Goal: Task Accomplishment & Management: Complete application form

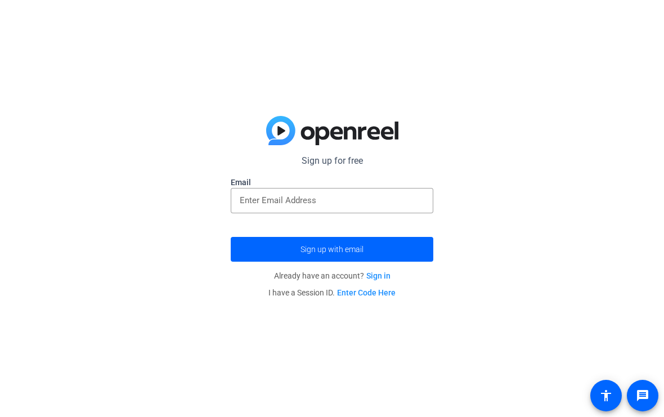
click at [354, 204] on input "email" at bounding box center [332, 201] width 185 height 14
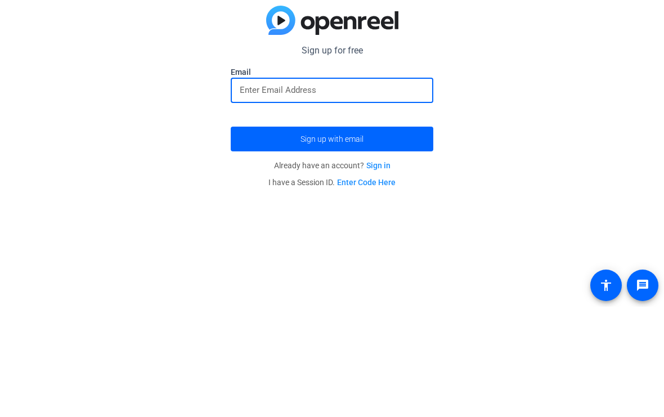
type input "zl320892@outlook.com"
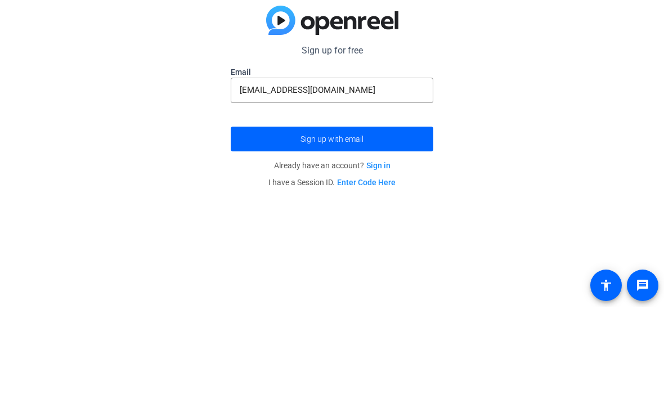
click at [350, 249] on span "Sign up with email" at bounding box center [331, 249] width 63 height 0
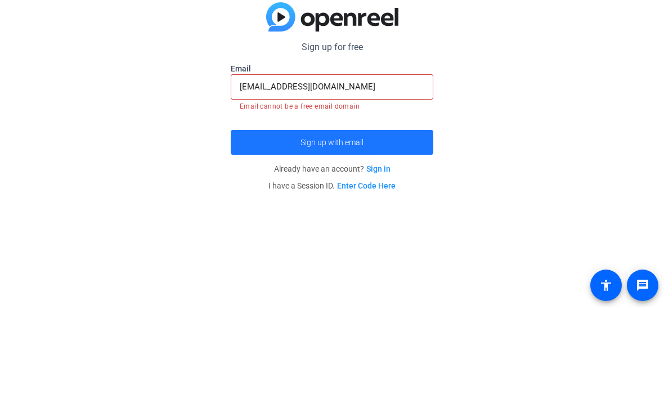
click at [399, 239] on span "submit" at bounding box center [332, 252] width 203 height 27
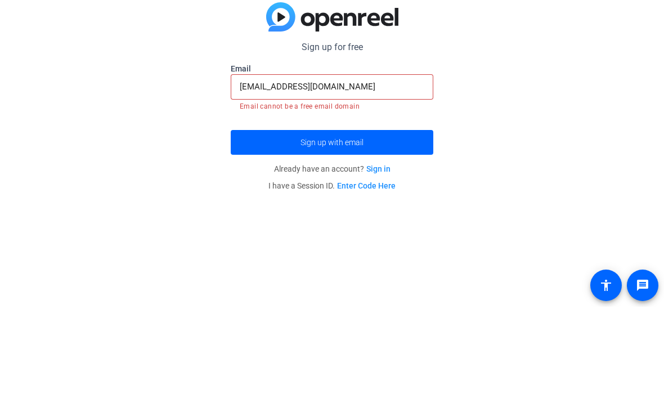
click at [394, 239] on span "submit" at bounding box center [332, 252] width 203 height 27
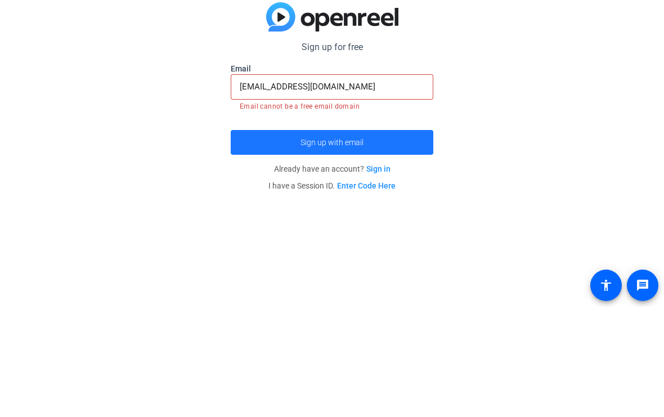
click at [392, 239] on span "submit" at bounding box center [332, 252] width 203 height 27
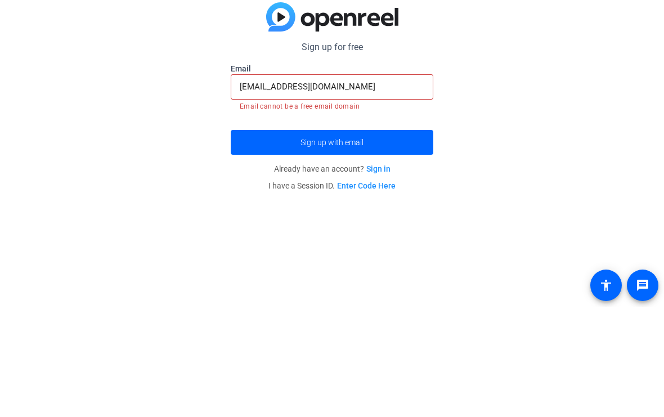
click at [407, 239] on span "submit" at bounding box center [332, 252] width 203 height 27
click at [410, 239] on span "submit" at bounding box center [332, 252] width 203 height 27
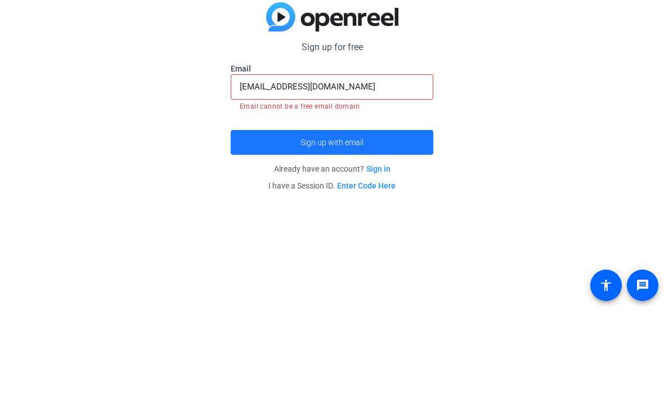
click at [410, 239] on span "submit" at bounding box center [332, 252] width 203 height 27
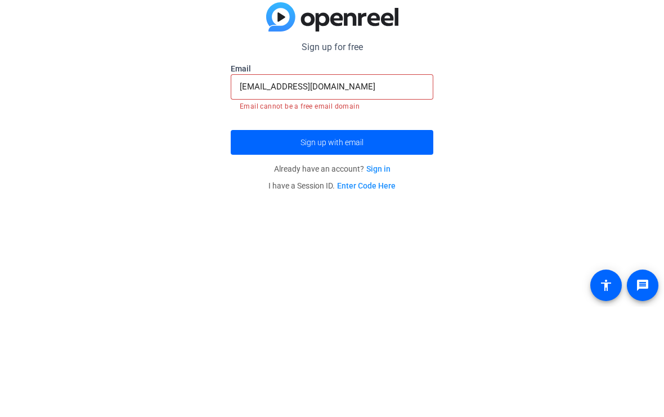
click at [355, 253] on span "Sign up with email" at bounding box center [331, 253] width 63 height 0
click at [386, 190] on input "zl320892@outlook.com" at bounding box center [332, 197] width 185 height 14
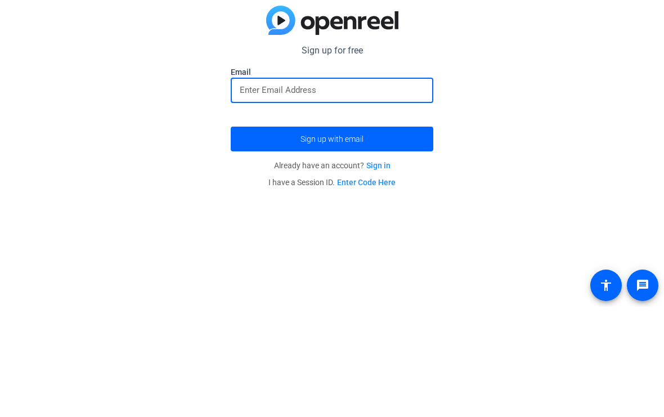
type input "[EMAIL_ADDRESS][DOMAIN_NAME]"
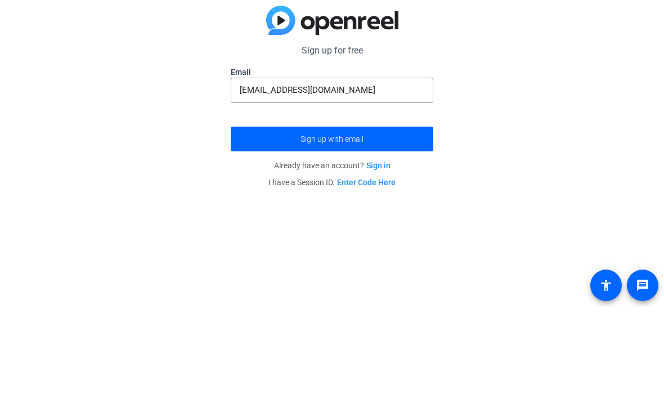
click at [398, 236] on span "submit" at bounding box center [332, 249] width 203 height 27
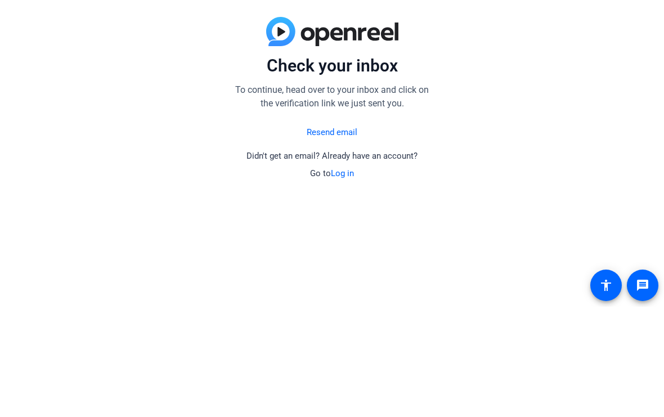
click at [399, 230] on div "Resend email Didn't get an email? Already have an account? Go to Log in" at bounding box center [332, 260] width 203 height 61
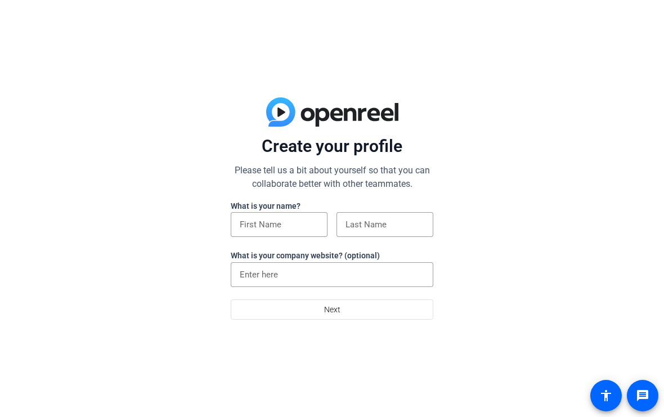
click at [293, 224] on input at bounding box center [279, 225] width 79 height 14
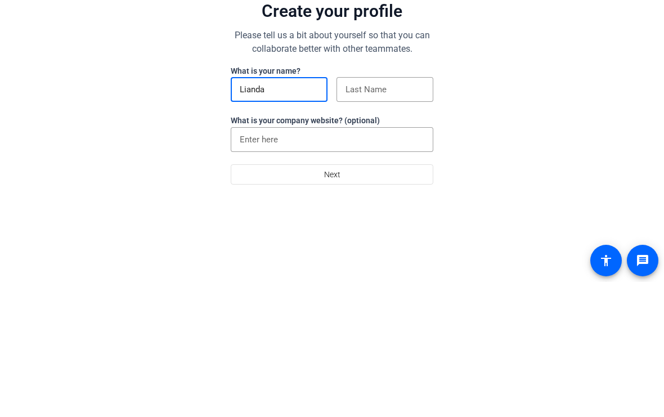
type input "Lianda"
click at [408, 212] on div at bounding box center [384, 224] width 79 height 25
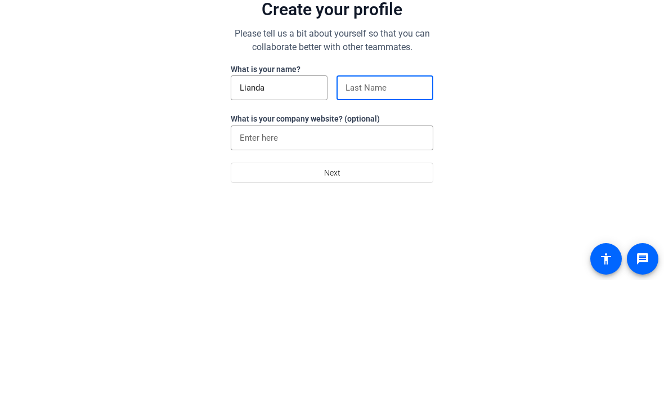
click at [413, 218] on input at bounding box center [384, 225] width 79 height 14
type input "X"
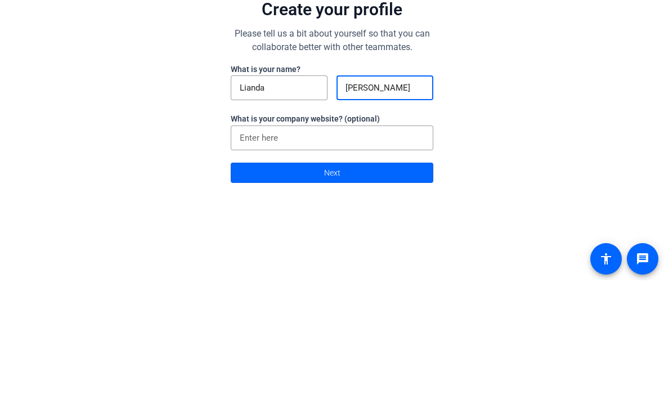
type input "[PERSON_NAME]"
click at [364, 268] on input at bounding box center [332, 275] width 185 height 14
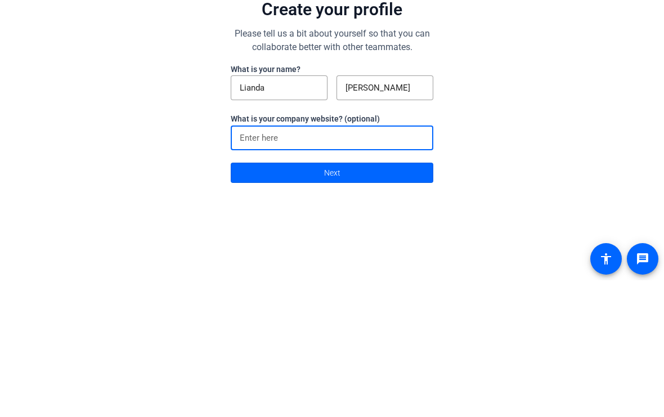
click at [387, 296] on span at bounding box center [331, 309] width 201 height 27
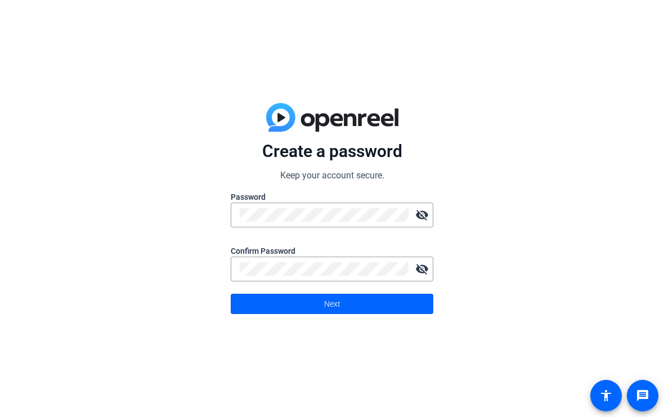
click at [518, 160] on div "Create a password Keep your account secure. Password visibility_off Confirm Pas…" at bounding box center [332, 208] width 664 height 417
click at [362, 302] on span at bounding box center [331, 303] width 201 height 27
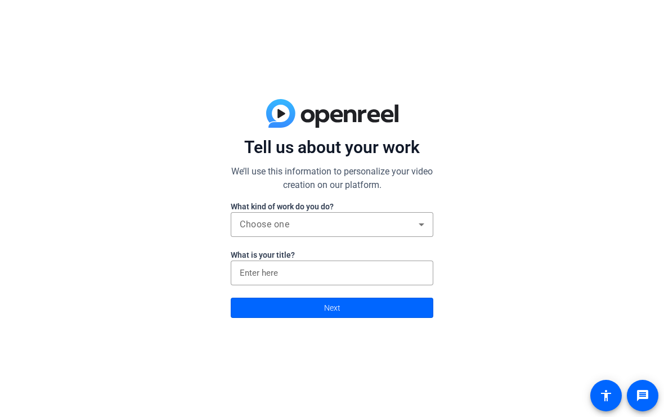
click at [344, 223] on div "Choose one" at bounding box center [329, 225] width 179 height 14
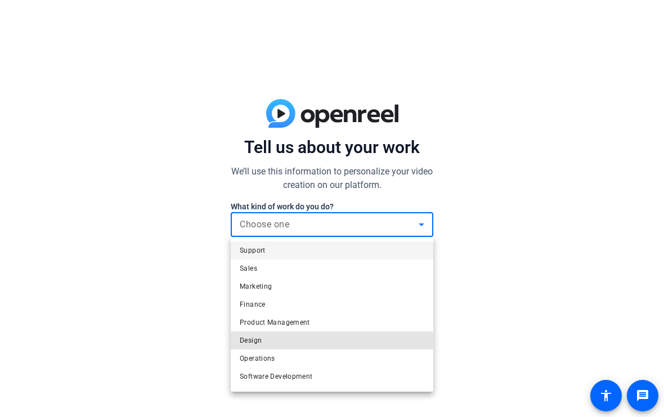
click at [272, 340] on mat-option "Design" at bounding box center [332, 340] width 203 height 18
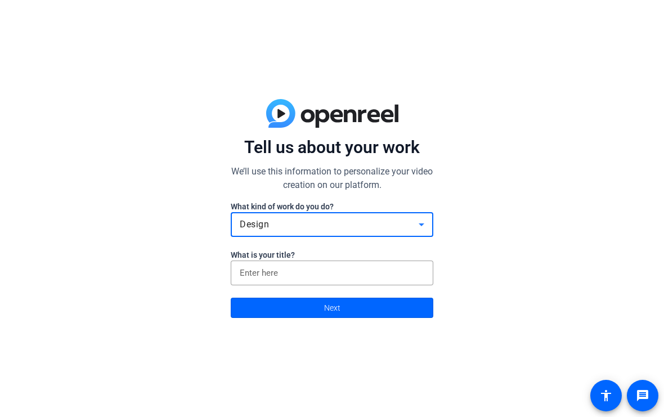
click at [248, 266] on input at bounding box center [332, 273] width 185 height 14
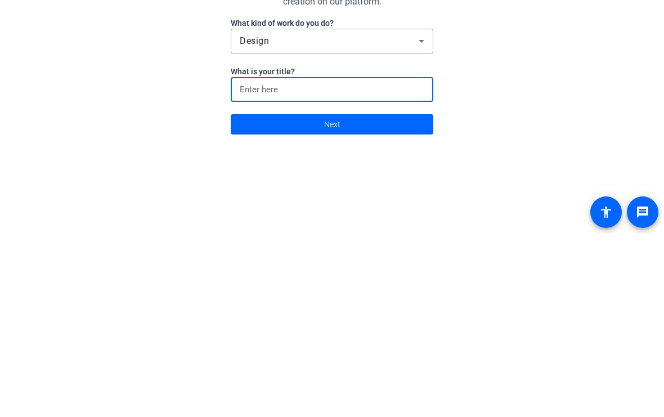
type input "L"
type input "Teen life"
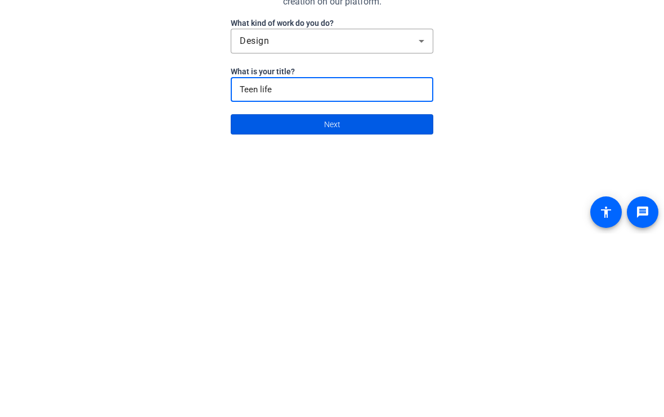
click at [355, 294] on span at bounding box center [331, 307] width 201 height 27
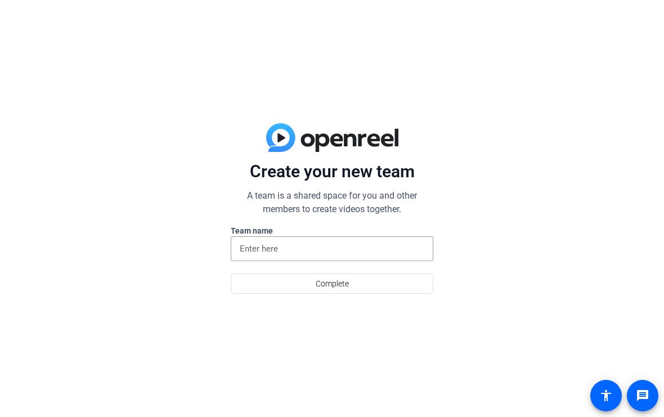
click at [356, 251] on input at bounding box center [332, 249] width 185 height 14
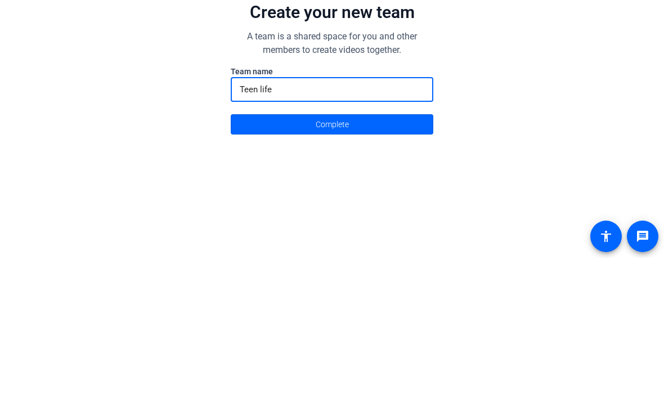
type input "Teen life"
click at [363, 270] on span at bounding box center [331, 283] width 201 height 27
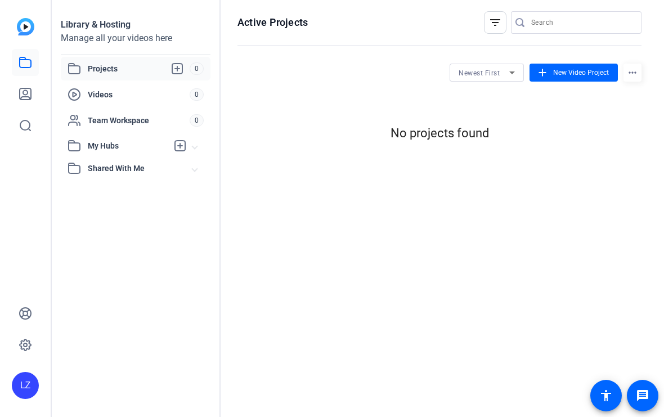
click at [616, 282] on div "Active Projects filter_list Newest First add New Video Project more_horiz No pr…" at bounding box center [440, 208] width 438 height 417
click at [568, 83] on span at bounding box center [573, 72] width 88 height 27
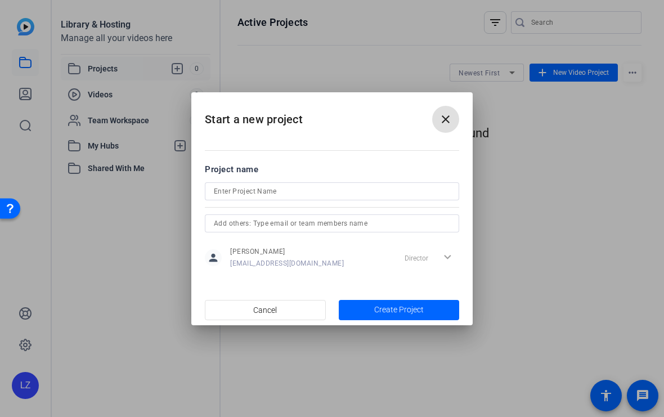
click at [401, 190] on input at bounding box center [332, 192] width 236 height 14
type input "Teen life"
click at [424, 309] on span "button" at bounding box center [399, 310] width 121 height 27
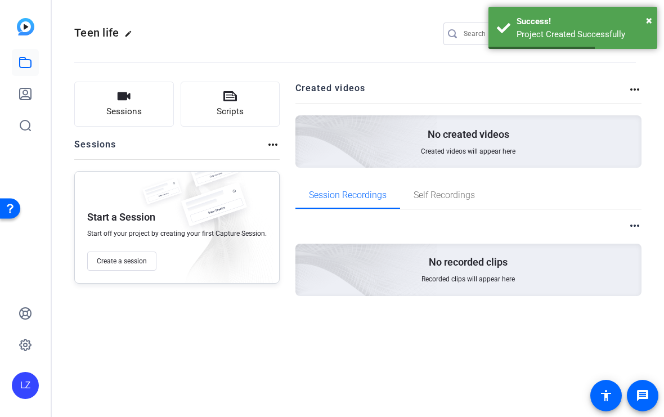
click at [120, 119] on button "Sessions" at bounding box center [124, 104] width 100 height 45
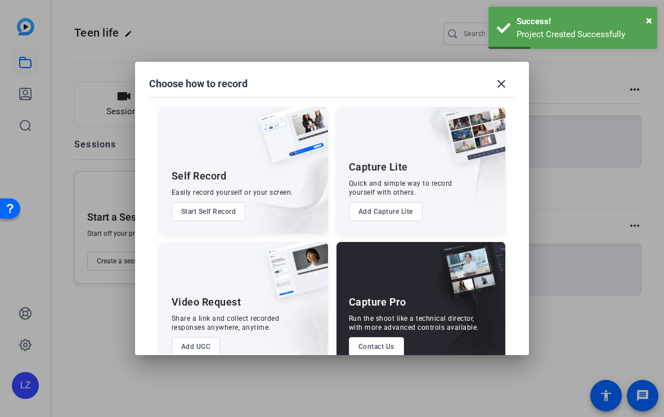
click at [186, 202] on button "Start Self Record" at bounding box center [209, 211] width 74 height 19
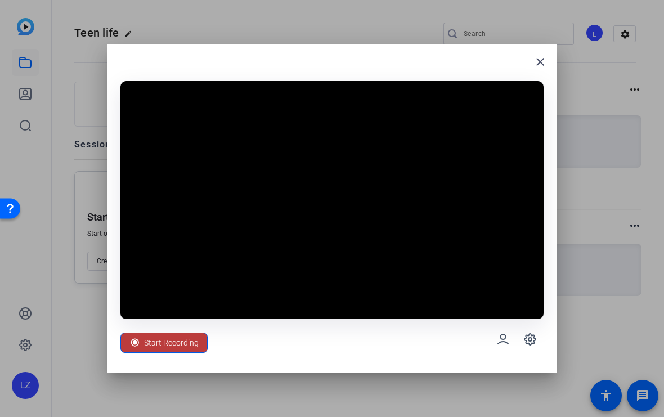
click at [151, 333] on span "Start Recording" at bounding box center [171, 342] width 55 height 21
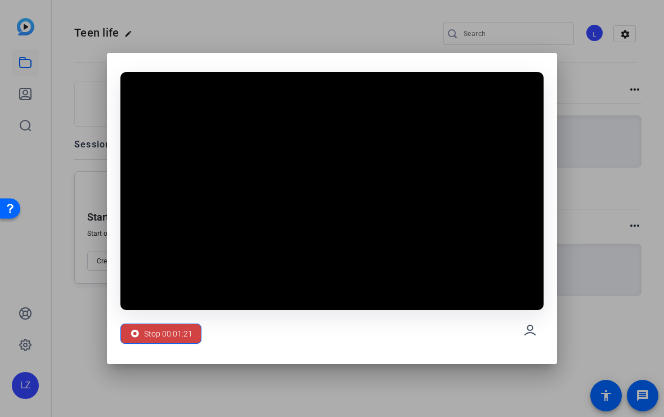
click at [141, 334] on div "Stop 00:01:21" at bounding box center [160, 333] width 63 height 21
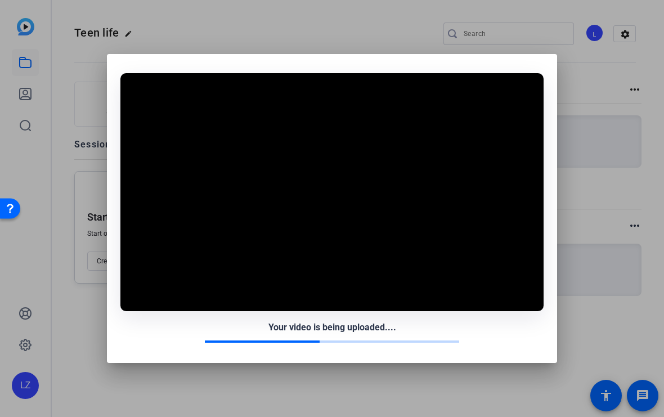
click at [179, 333] on div "Your video is being uploaded...." at bounding box center [331, 328] width 423 height 14
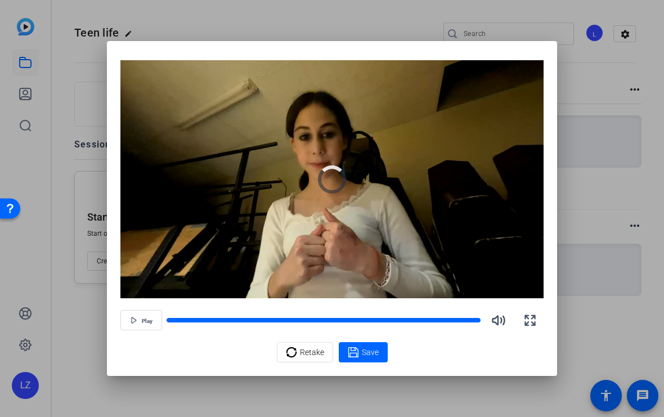
click at [139, 325] on span "button" at bounding box center [141, 320] width 41 height 27
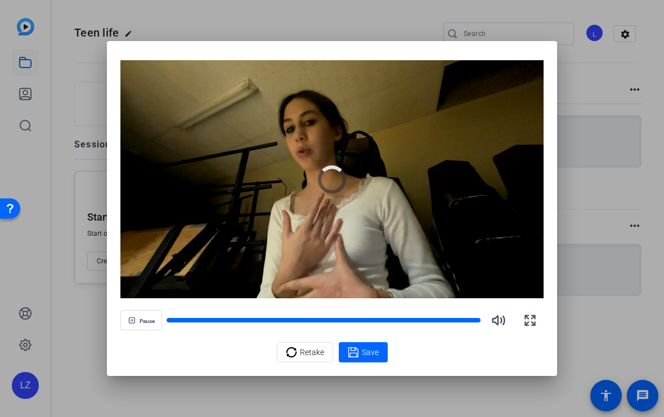
click at [320, 354] on span "Retake" at bounding box center [312, 352] width 24 height 21
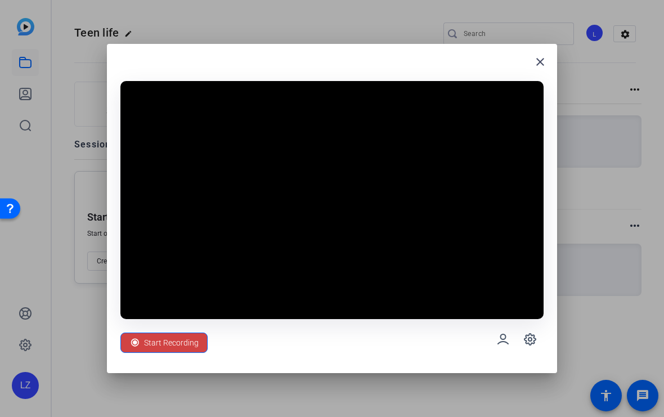
click at [191, 354] on span at bounding box center [164, 342] width 86 height 27
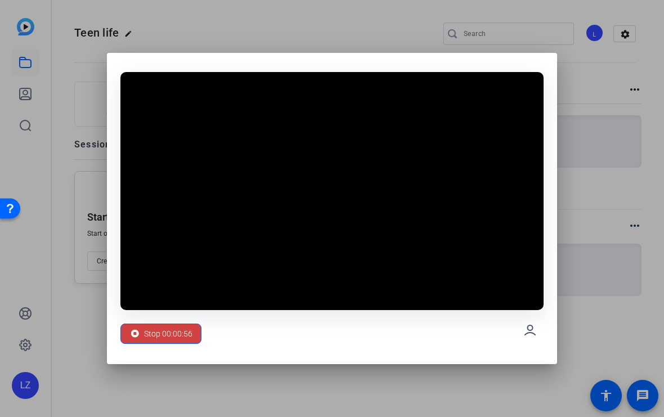
click at [186, 342] on span "Stop 00:00:56" at bounding box center [168, 333] width 48 height 21
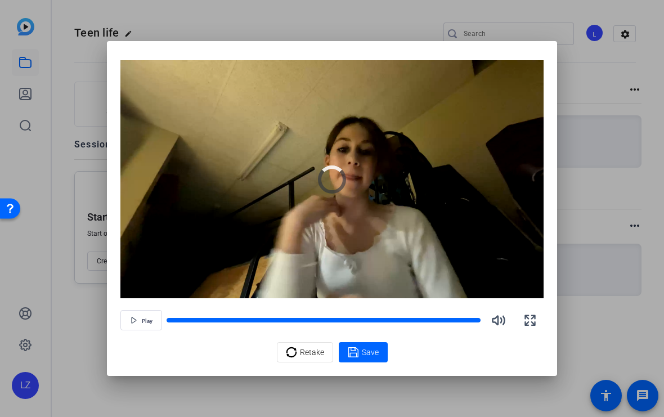
click at [144, 318] on span "Play" at bounding box center [147, 321] width 11 height 7
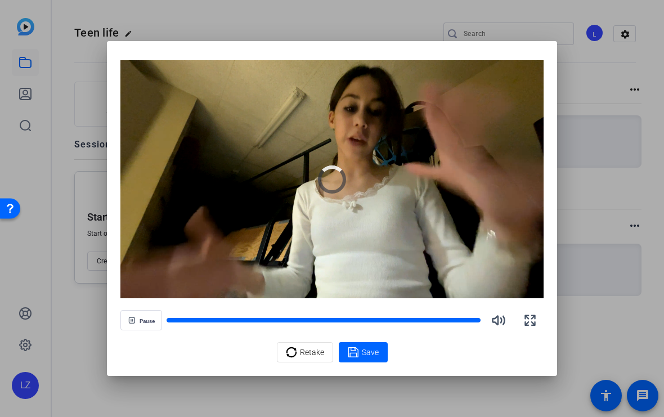
click at [360, 354] on div "Save" at bounding box center [363, 352] width 31 height 14
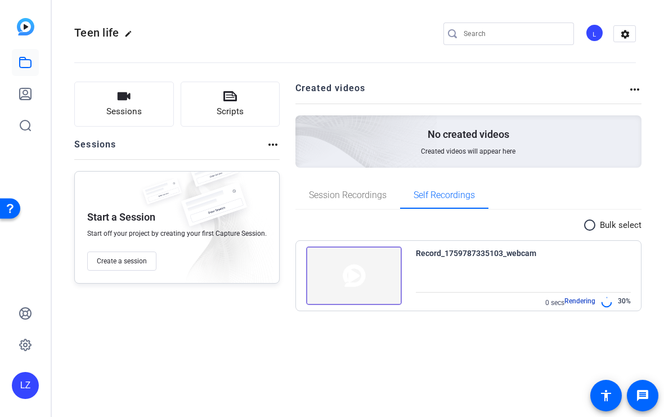
click at [582, 28] on div "L settings" at bounding box center [539, 34] width 192 height 23
click at [596, 34] on div "L" at bounding box center [594, 33] width 19 height 19
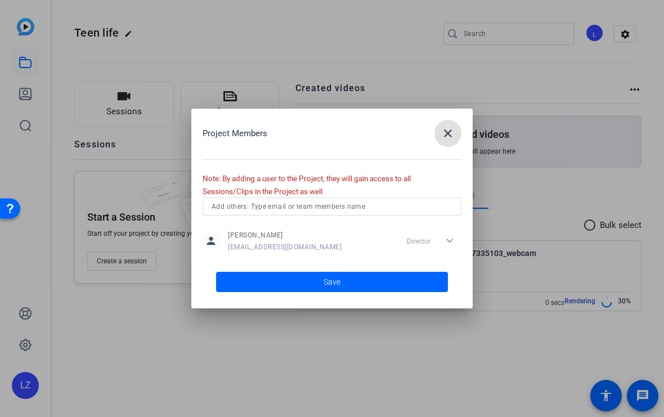
click at [601, 33] on div at bounding box center [332, 208] width 664 height 417
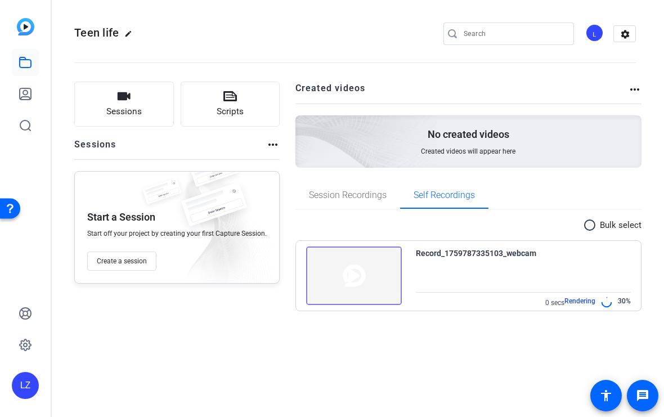
click at [593, 41] on div "L" at bounding box center [594, 33] width 19 height 19
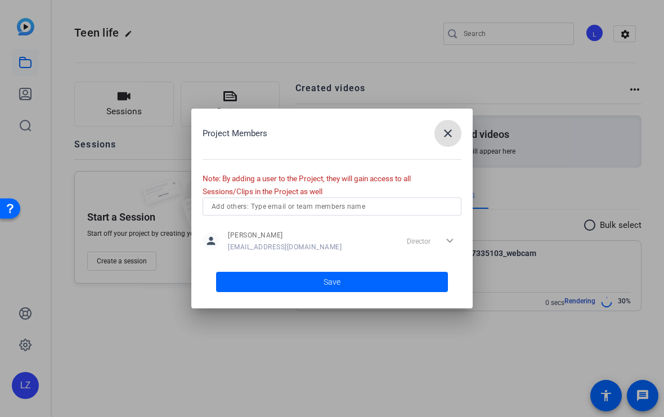
click at [447, 237] on div "Director expand_more" at bounding box center [431, 241] width 59 height 20
click at [442, 239] on div "Director expand_more" at bounding box center [431, 241] width 59 height 20
click at [447, 128] on mat-icon "close" at bounding box center [448, 134] width 14 height 14
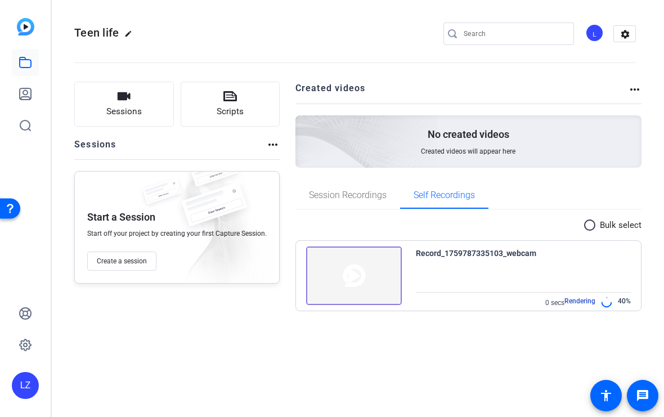
click at [595, 224] on mat-icon "radio_button_unchecked" at bounding box center [591, 225] width 17 height 14
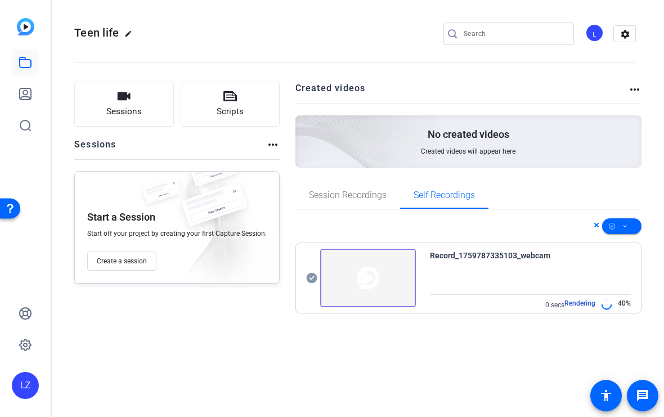
click at [618, 223] on span at bounding box center [621, 226] width 39 height 27
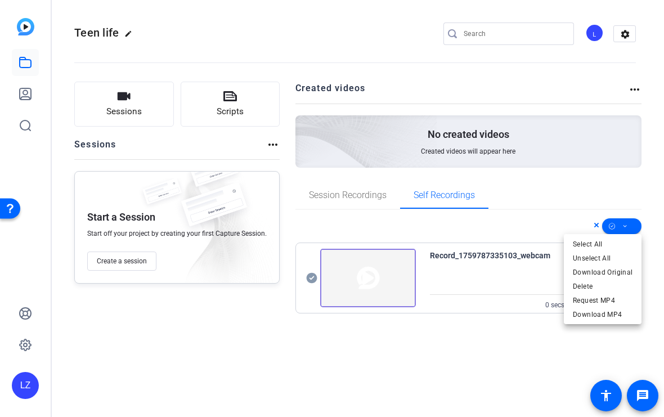
click at [473, 353] on div at bounding box center [332, 208] width 664 height 417
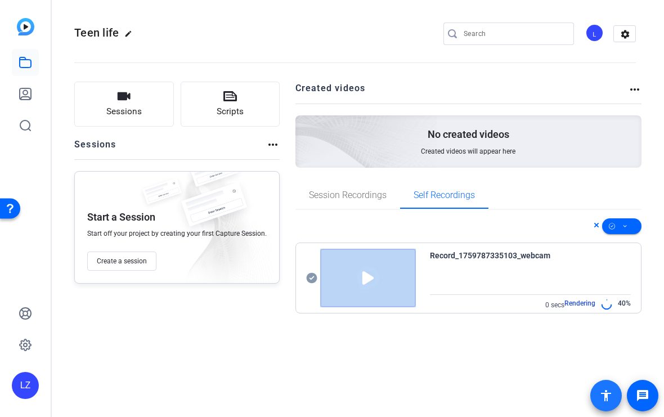
click at [614, 392] on span at bounding box center [605, 395] width 27 height 27
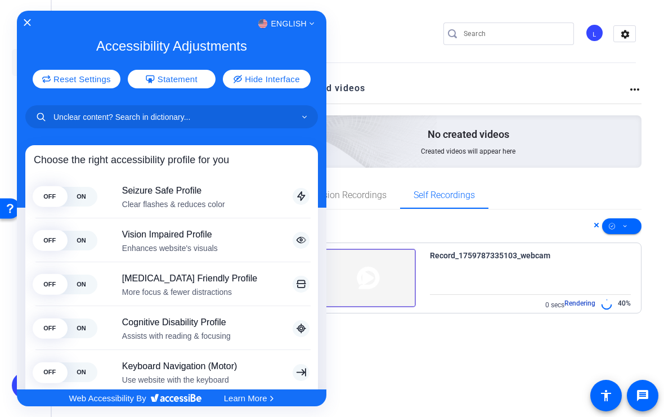
click at [640, 385] on div at bounding box center [332, 208] width 664 height 417
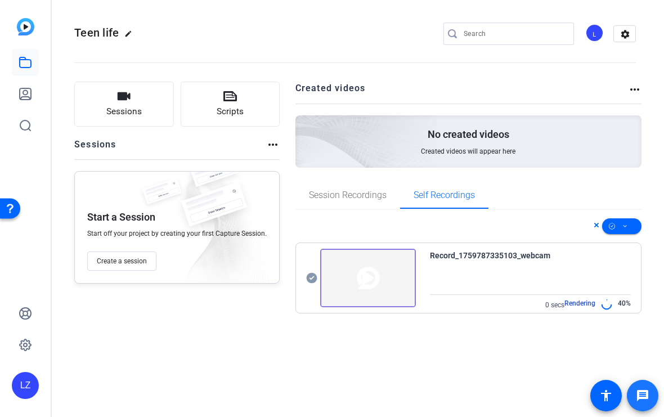
click at [636, 384] on span at bounding box center [642, 395] width 27 height 27
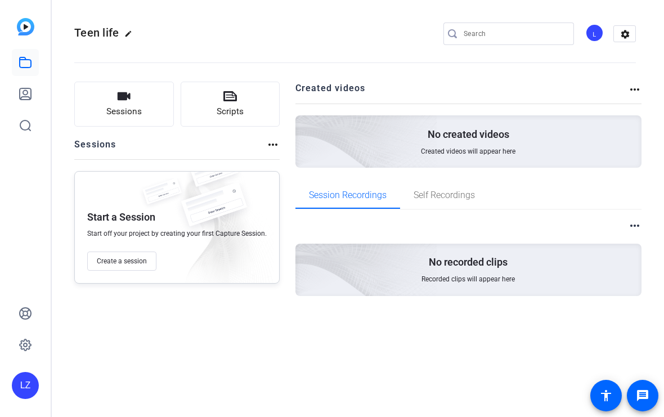
click at [596, 33] on div "L" at bounding box center [594, 33] width 19 height 19
